Goal: Transaction & Acquisition: Download file/media

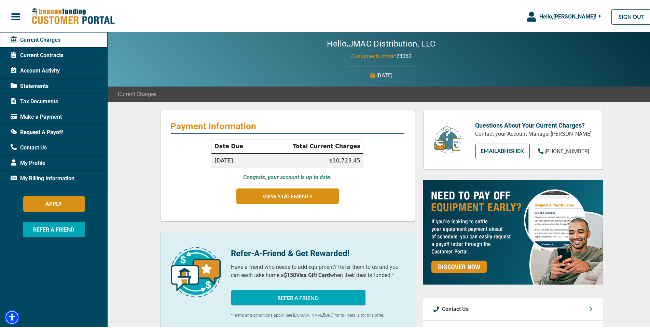
click at [39, 103] on span "Tax Documents" at bounding box center [34, 100] width 47 height 8
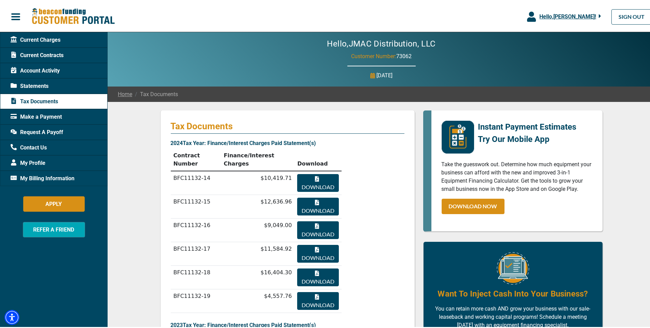
click at [313, 172] on button "Download" at bounding box center [317, 181] width 41 height 18
click at [35, 84] on span "Statements" at bounding box center [30, 85] width 38 height 8
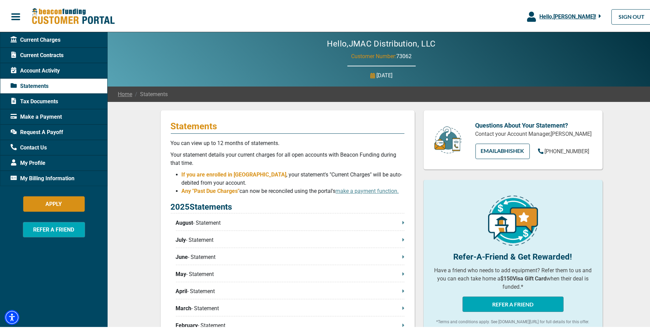
click at [49, 57] on span "Current Contracts" at bounding box center [37, 54] width 53 height 8
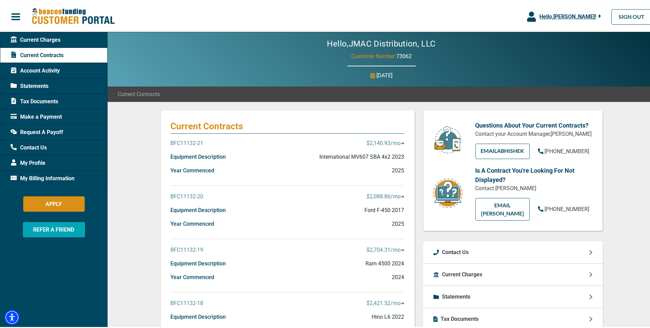
click at [45, 102] on span "Tax Documents" at bounding box center [34, 100] width 47 height 8
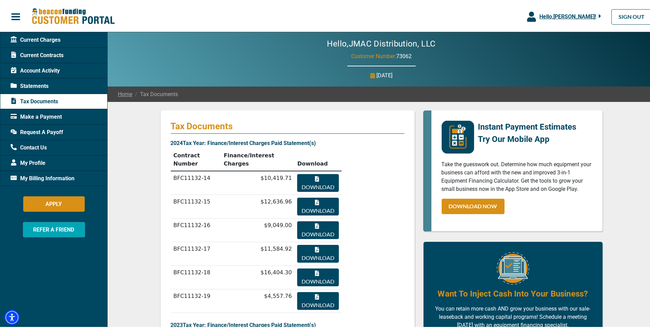
click at [49, 52] on span "Current Contracts" at bounding box center [37, 54] width 53 height 8
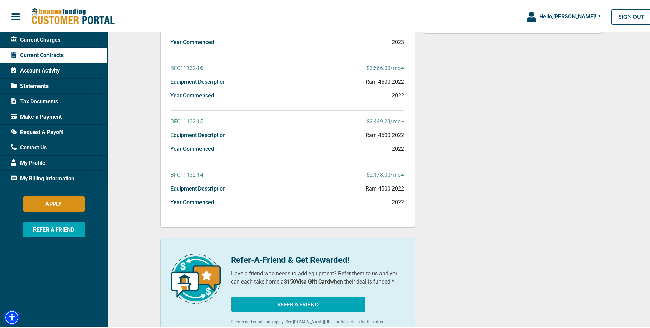
scroll to position [342, 0]
click at [191, 172] on p "BFC11132-14" at bounding box center [187, 173] width 33 height 8
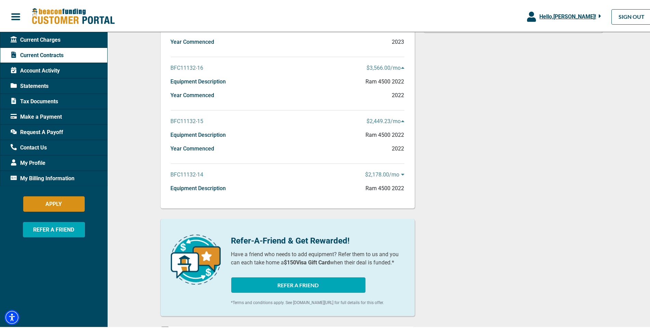
click at [180, 171] on p "BFC11132-14" at bounding box center [187, 173] width 33 height 8
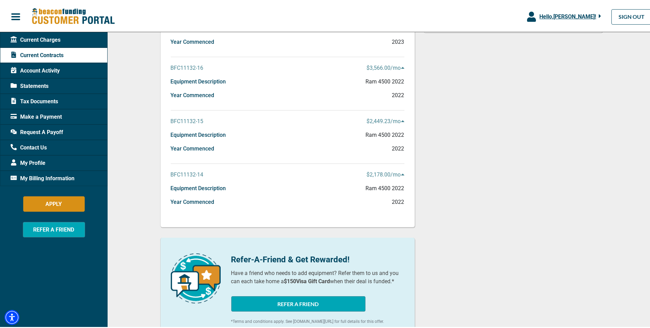
click at [398, 173] on p "$2,178.00 /mo" at bounding box center [386, 173] width 38 height 8
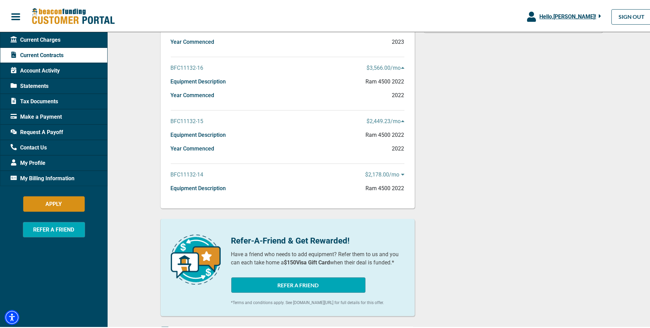
click at [398, 173] on p "$2,178.00 /mo" at bounding box center [384, 173] width 39 height 8
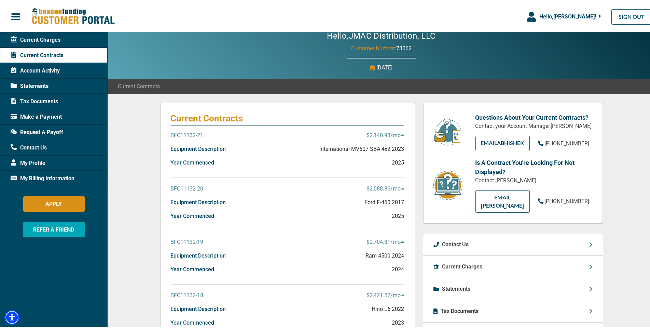
scroll to position [0, 0]
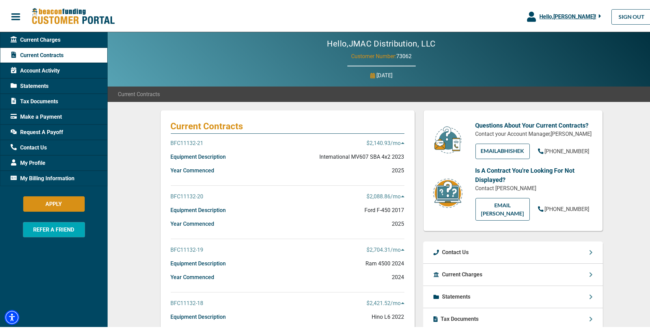
click at [36, 84] on span "Statements" at bounding box center [30, 85] width 38 height 8
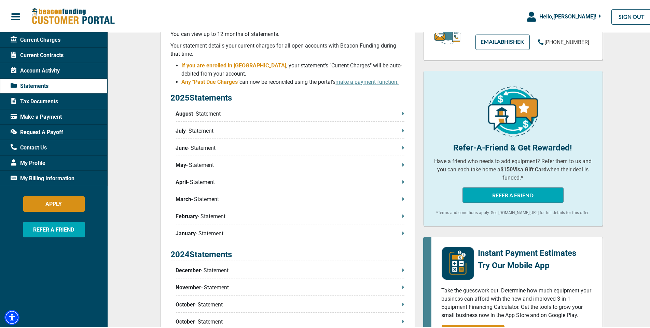
scroll to position [109, 0]
click at [211, 268] on p "December - Statement" at bounding box center [290, 269] width 229 height 8
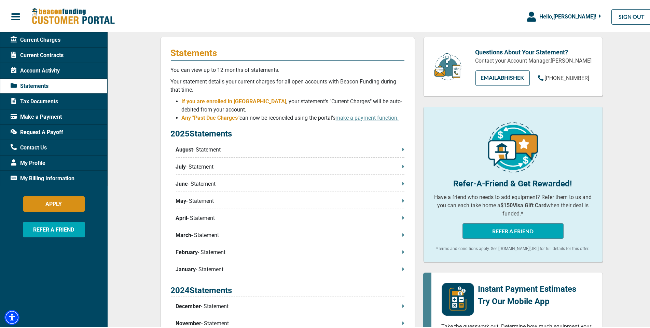
scroll to position [0, 0]
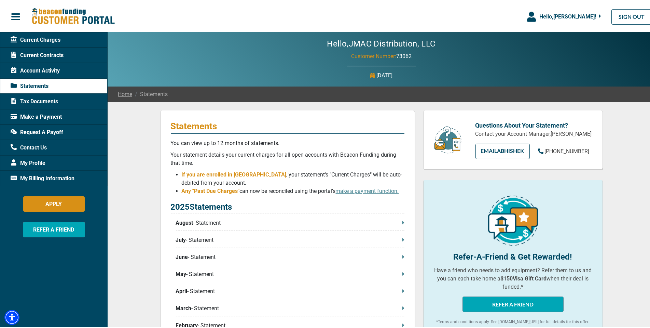
click at [43, 68] on span "Account Activity" at bounding box center [35, 69] width 49 height 8
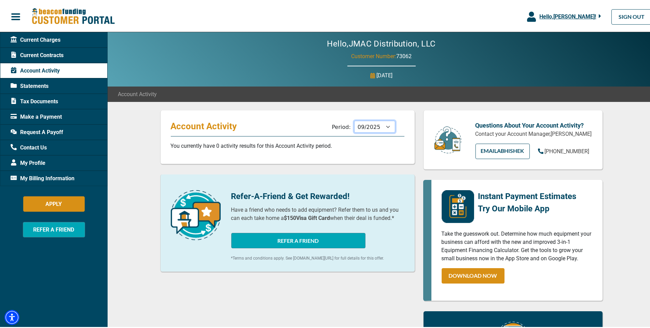
click at [383, 126] on select "10/2025 09/2025 08/2025 07/2025 06/2025 05/2025 04/2025 03/2025 02/2025 01/2025…" at bounding box center [374, 125] width 41 height 12
select select "02/2025"
click at [354, 119] on select "10/2025 09/2025 08/2025 07/2025 06/2025 05/2025 04/2025 03/2025 02/2025 01/2025…" at bounding box center [374, 125] width 41 height 12
click at [43, 98] on span "Tax Documents" at bounding box center [34, 100] width 47 height 8
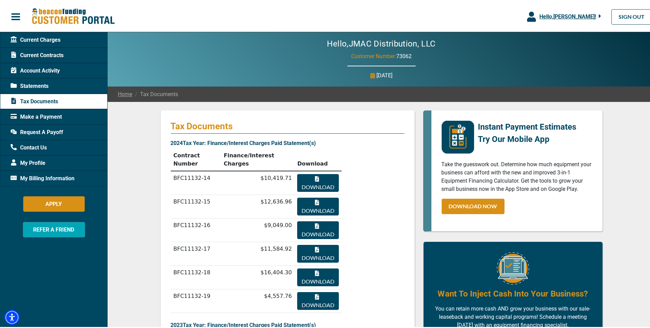
click at [42, 50] on span "Current Contracts" at bounding box center [37, 54] width 53 height 8
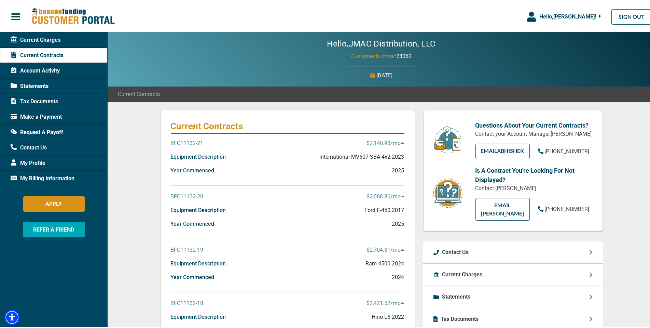
click at [33, 40] on span "Current Charges" at bounding box center [36, 38] width 50 height 8
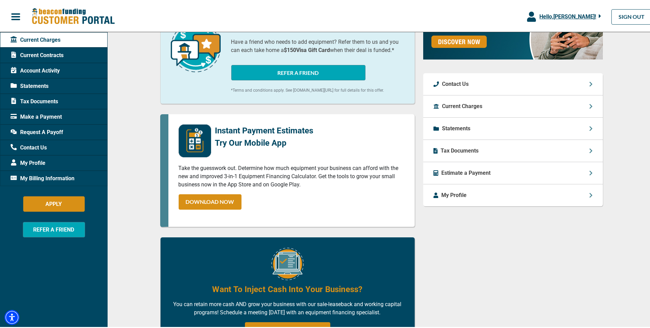
scroll to position [226, 0]
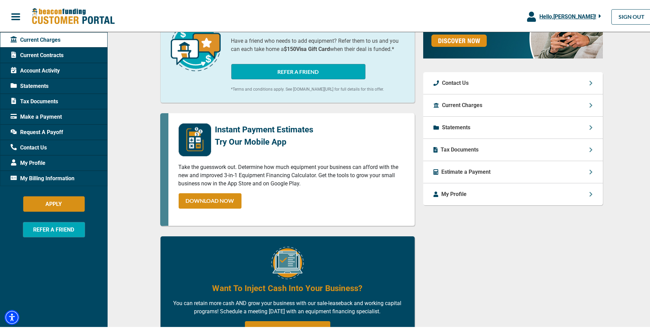
click at [510, 155] on div "Tax Documents" at bounding box center [513, 148] width 180 height 22
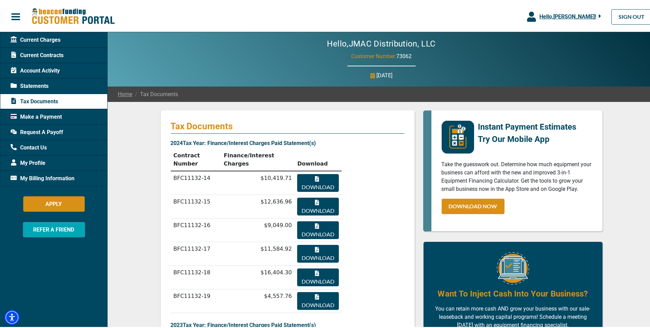
click at [46, 36] on span "Current Charges" at bounding box center [36, 38] width 50 height 8
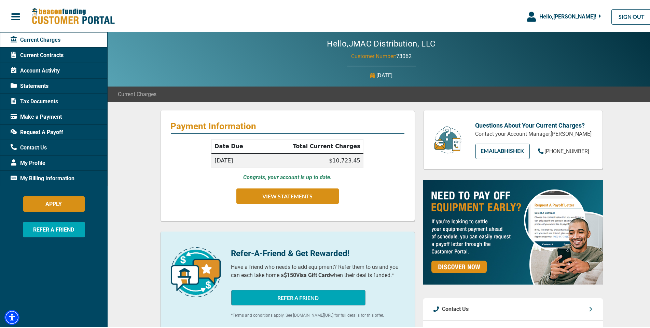
click at [10, 12] on button "button" at bounding box center [15, 15] width 31 height 14
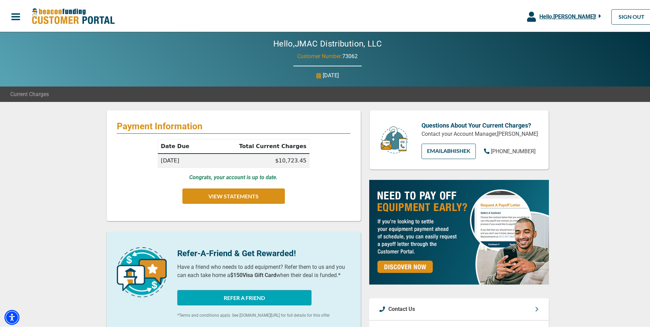
click at [10, 12] on button "button" at bounding box center [15, 15] width 31 height 14
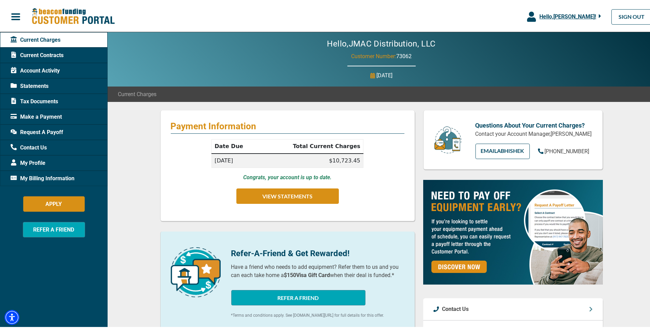
click at [38, 96] on span "Tax Documents" at bounding box center [34, 100] width 47 height 8
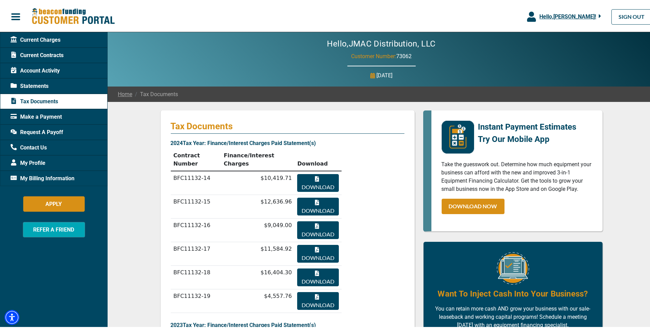
click at [317, 196] on button "Download" at bounding box center [317, 205] width 41 height 18
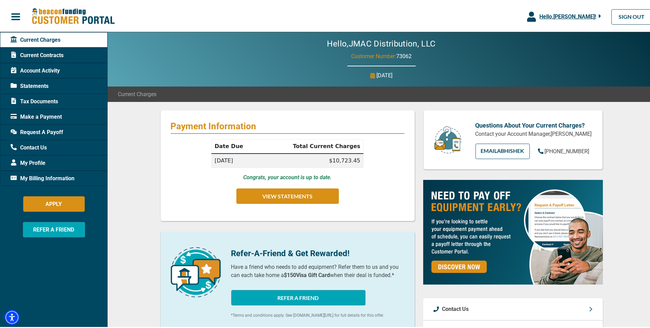
click at [39, 100] on span "Tax Documents" at bounding box center [34, 100] width 47 height 8
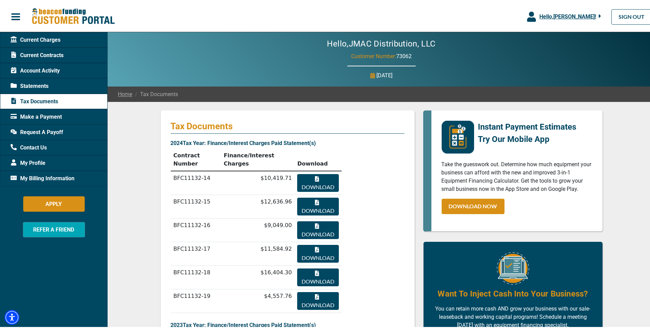
click at [310, 220] on button "Download" at bounding box center [317, 229] width 41 height 18
click at [315, 243] on button "Download" at bounding box center [317, 252] width 41 height 18
click at [318, 267] on button "Download" at bounding box center [317, 276] width 41 height 18
click at [44, 53] on span "Current Contracts" at bounding box center [37, 54] width 53 height 8
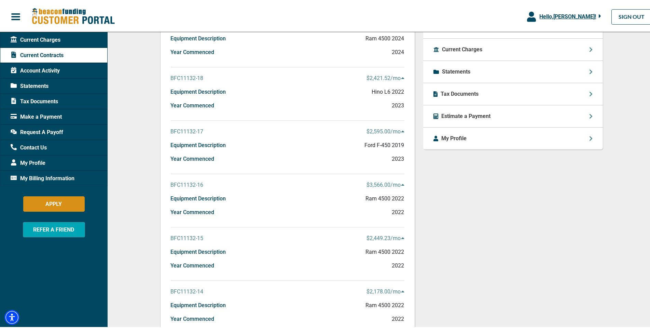
scroll to position [226, 0]
click at [388, 184] on p "$3,566.00 /mo" at bounding box center [386, 182] width 38 height 8
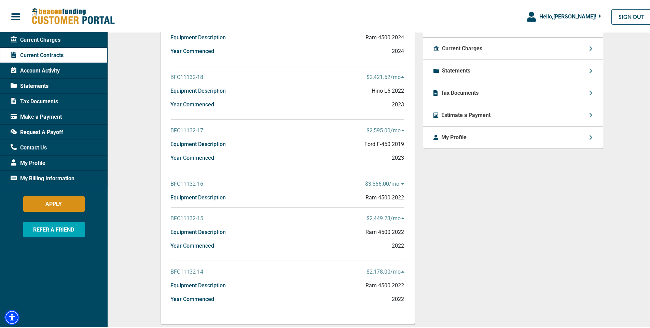
click at [388, 184] on p "$3,566.00 /mo" at bounding box center [384, 182] width 39 height 8
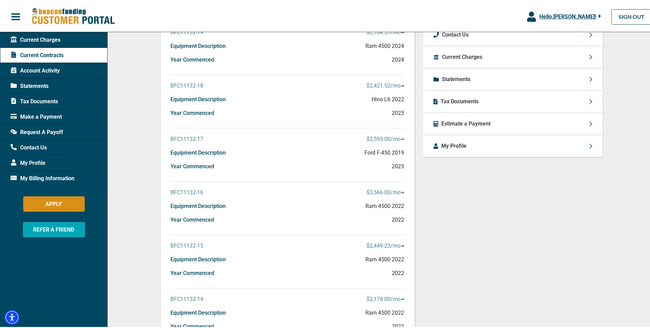
scroll to position [218, 0]
click at [51, 100] on span "Tax Documents" at bounding box center [34, 100] width 47 height 8
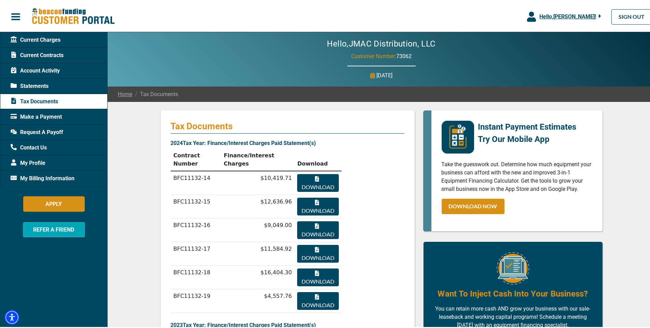
click at [41, 84] on span "Statements" at bounding box center [30, 85] width 38 height 8
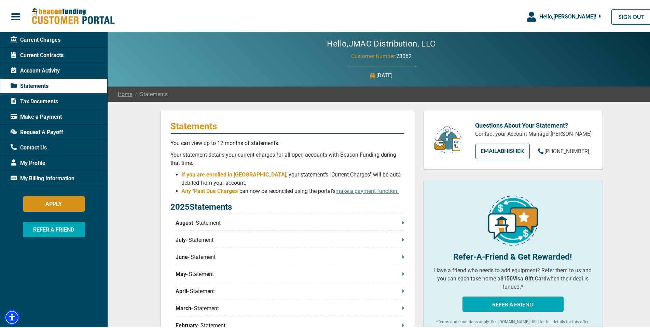
click at [35, 52] on span "Current Contracts" at bounding box center [37, 54] width 53 height 8
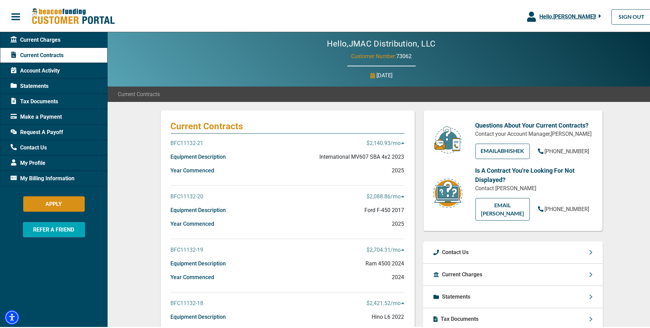
click at [43, 37] on span "Current Charges" at bounding box center [36, 38] width 50 height 8
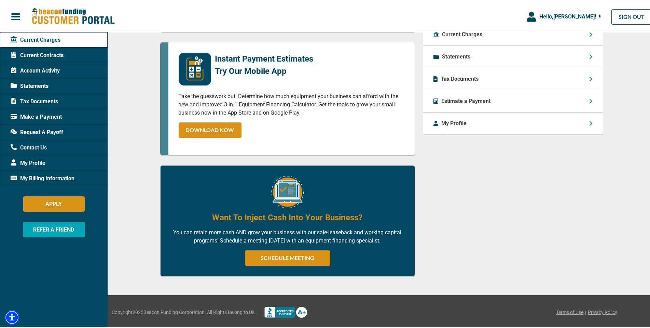
scroll to position [303, 0]
click at [45, 53] on span "Current Contracts" at bounding box center [37, 54] width 53 height 8
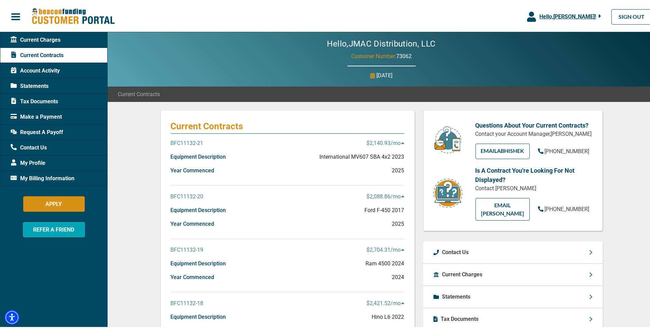
click at [183, 140] on p "BFC11132-21" at bounding box center [187, 142] width 33 height 8
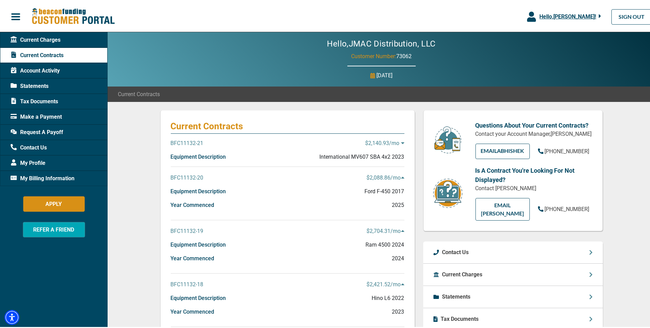
click at [183, 140] on p "BFC11132-21" at bounding box center [187, 142] width 33 height 8
